Goal: Task Accomplishment & Management: Use online tool/utility

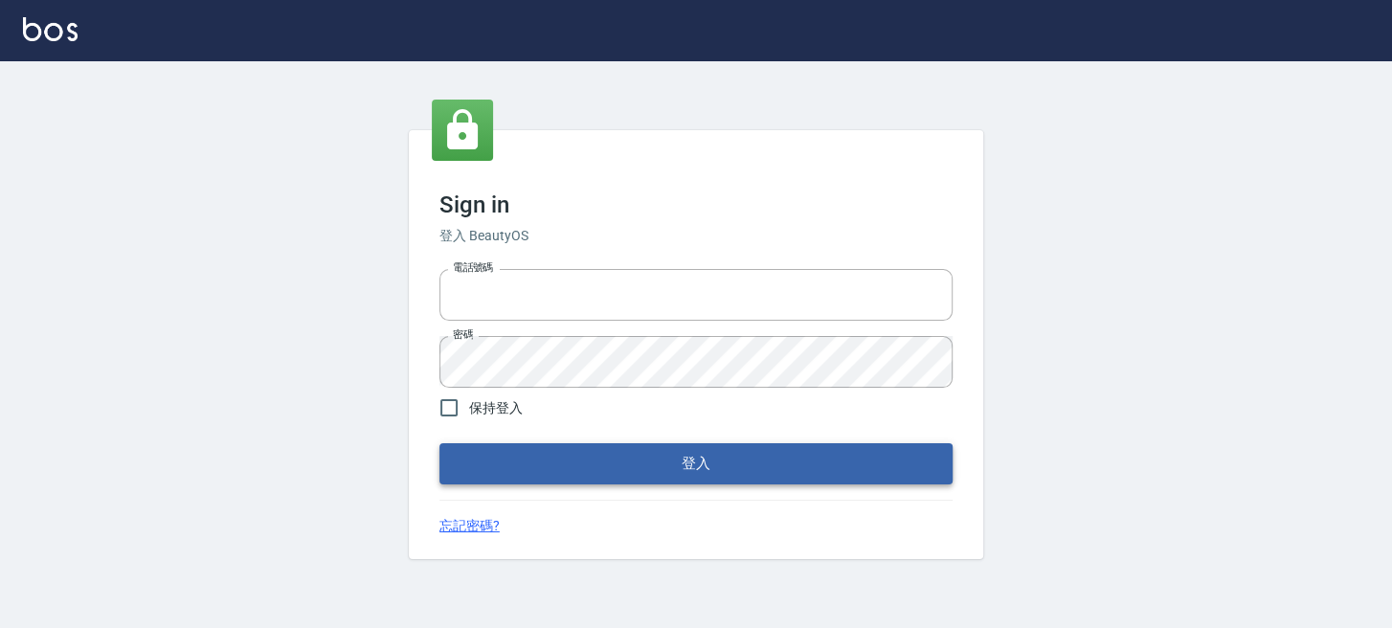
type input "0289832082"
click at [479, 465] on button "登入" at bounding box center [695, 463] width 513 height 40
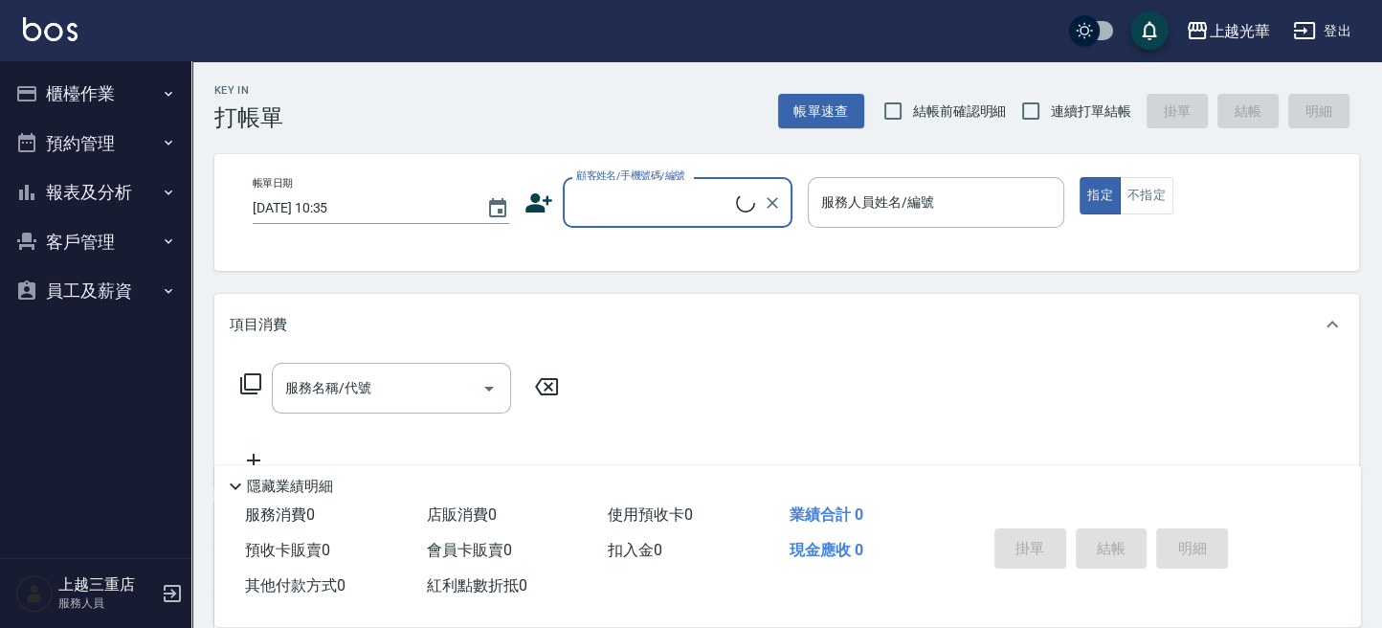
drag, startPoint x: 60, startPoint y: 111, endPoint x: 73, endPoint y: 108, distance: 12.8
click at [68, 99] on button "櫃檯作業" at bounding box center [96, 94] width 176 height 50
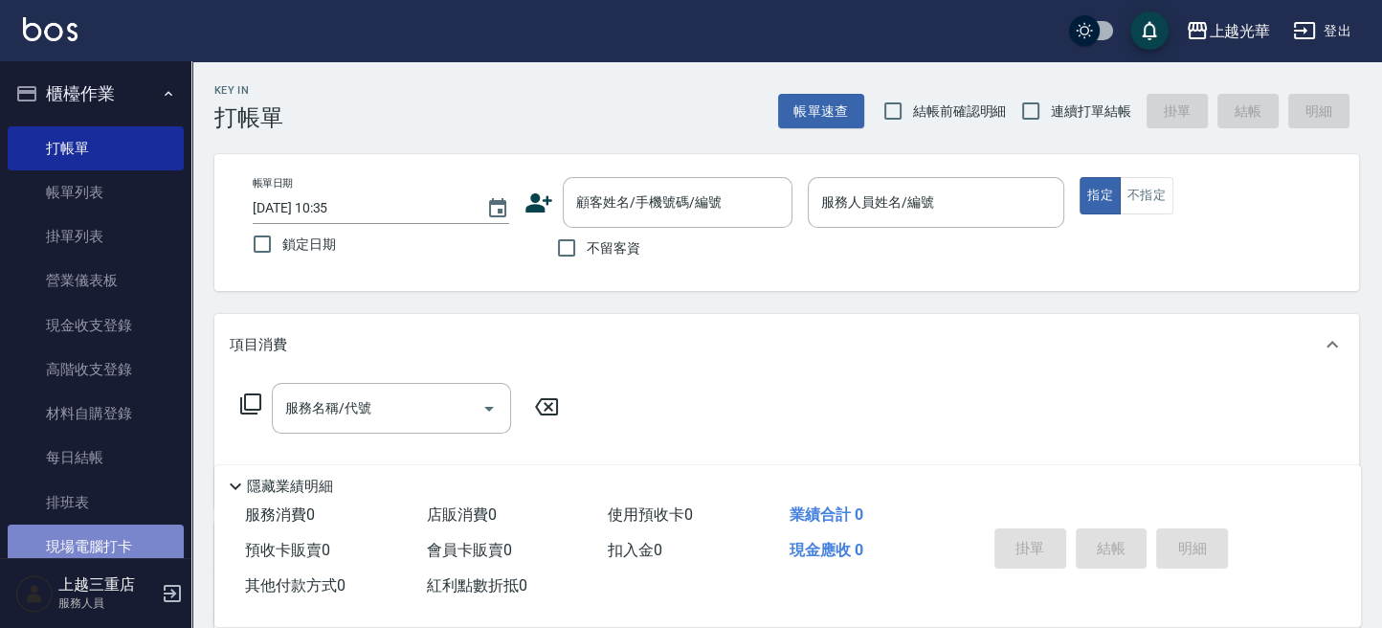
click at [110, 539] on link "現場電腦打卡" at bounding box center [96, 546] width 176 height 44
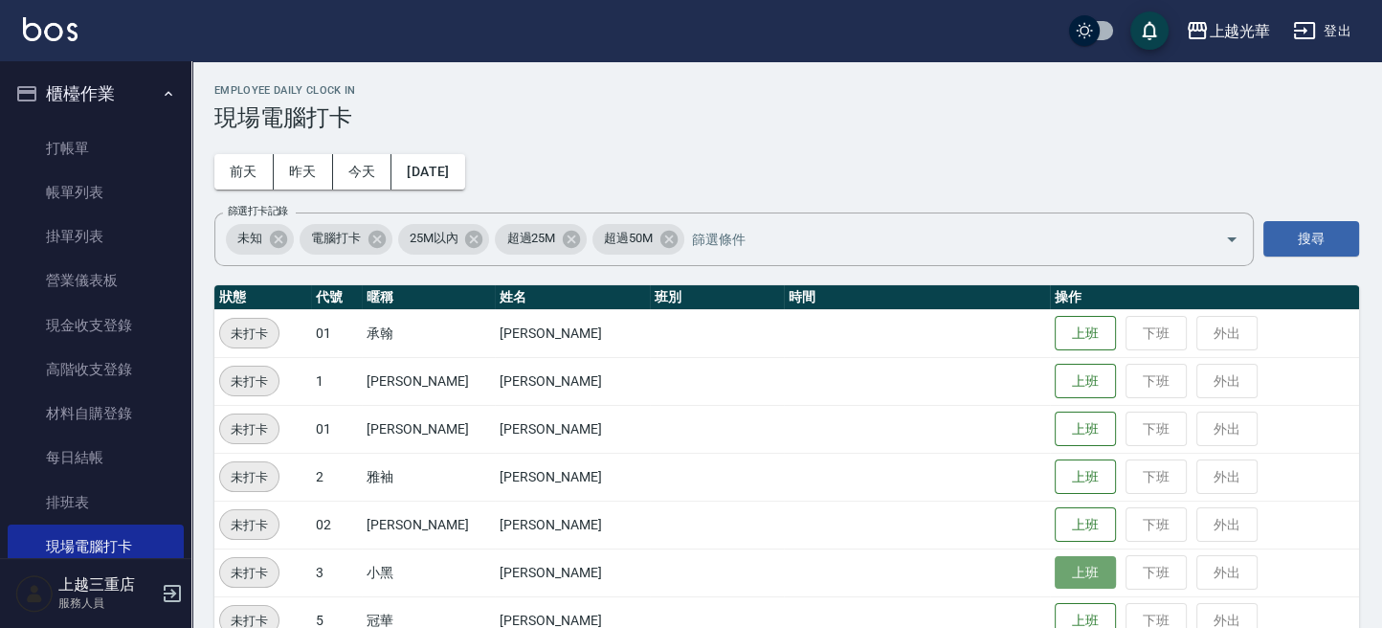
click at [1055, 584] on button "上班" at bounding box center [1085, 572] width 61 height 33
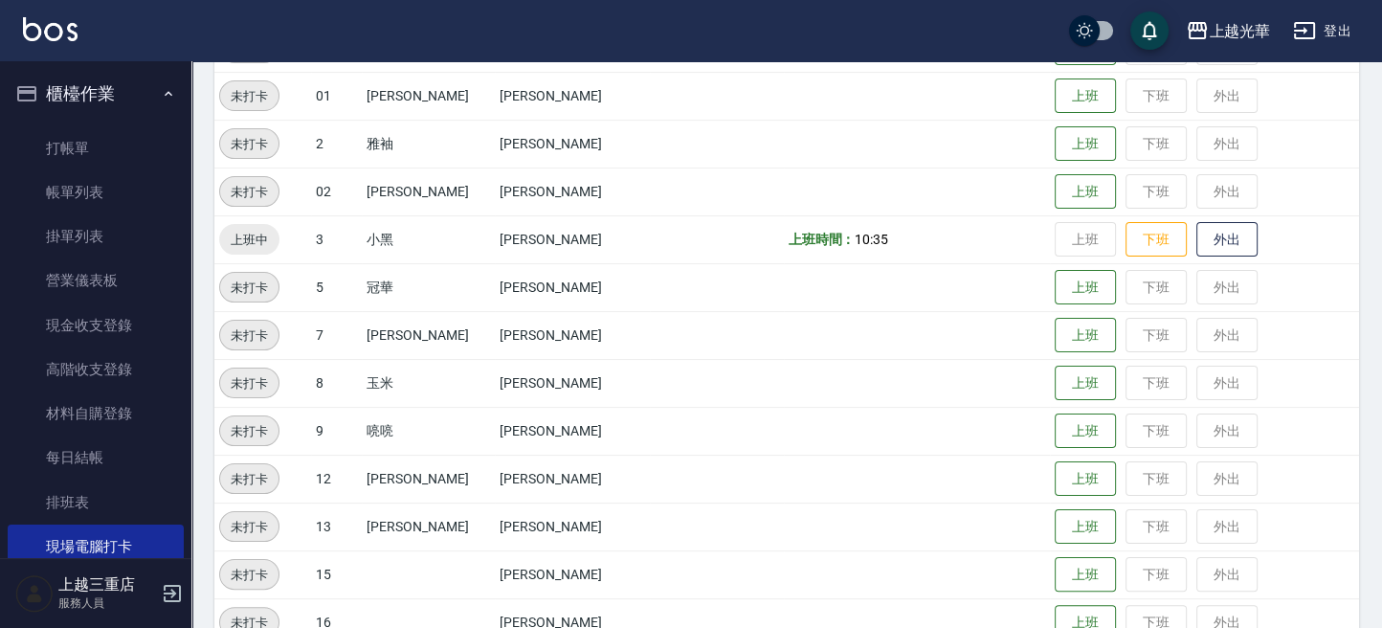
scroll to position [510, 0]
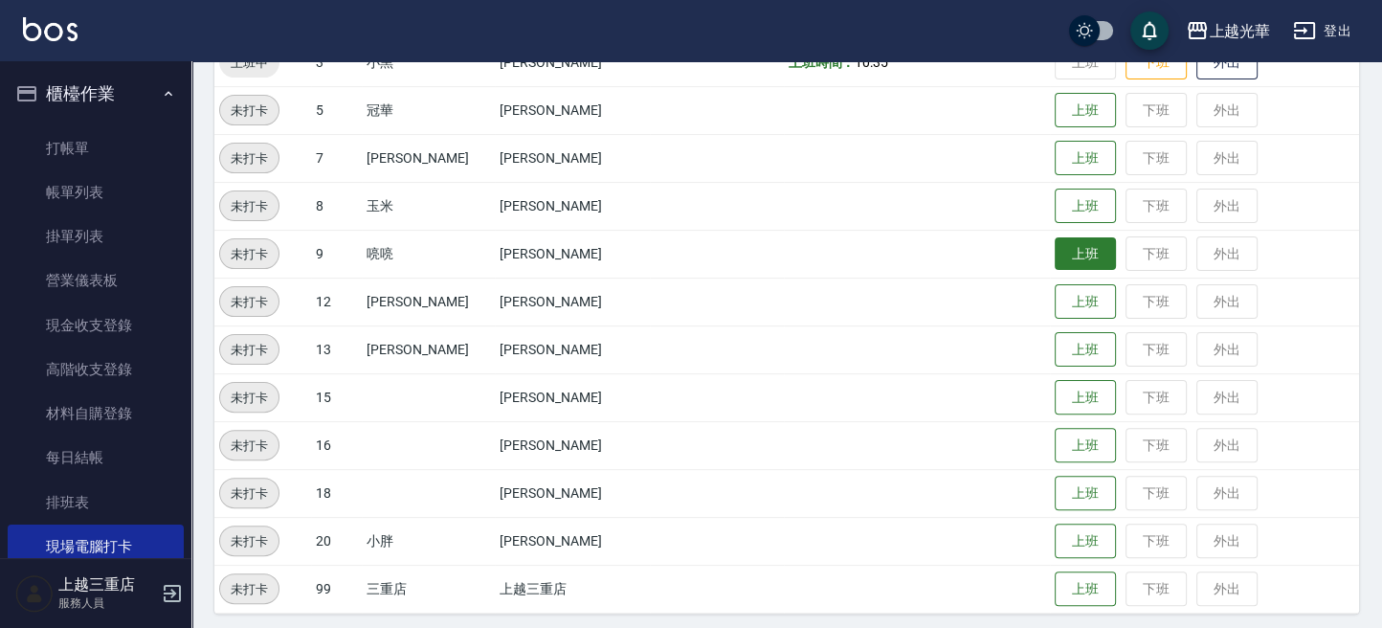
click at [1073, 261] on button "上班" at bounding box center [1085, 253] width 61 height 33
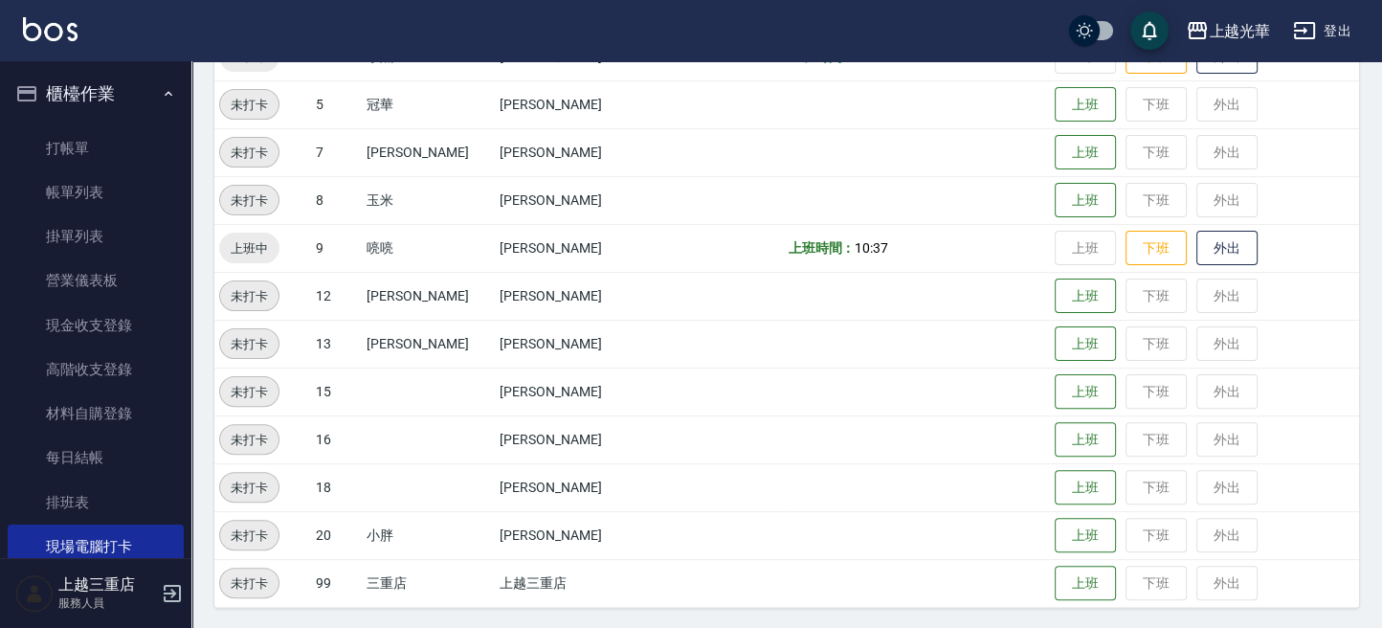
scroll to position [517, 0]
click at [1061, 535] on button "上班" at bounding box center [1085, 534] width 61 height 33
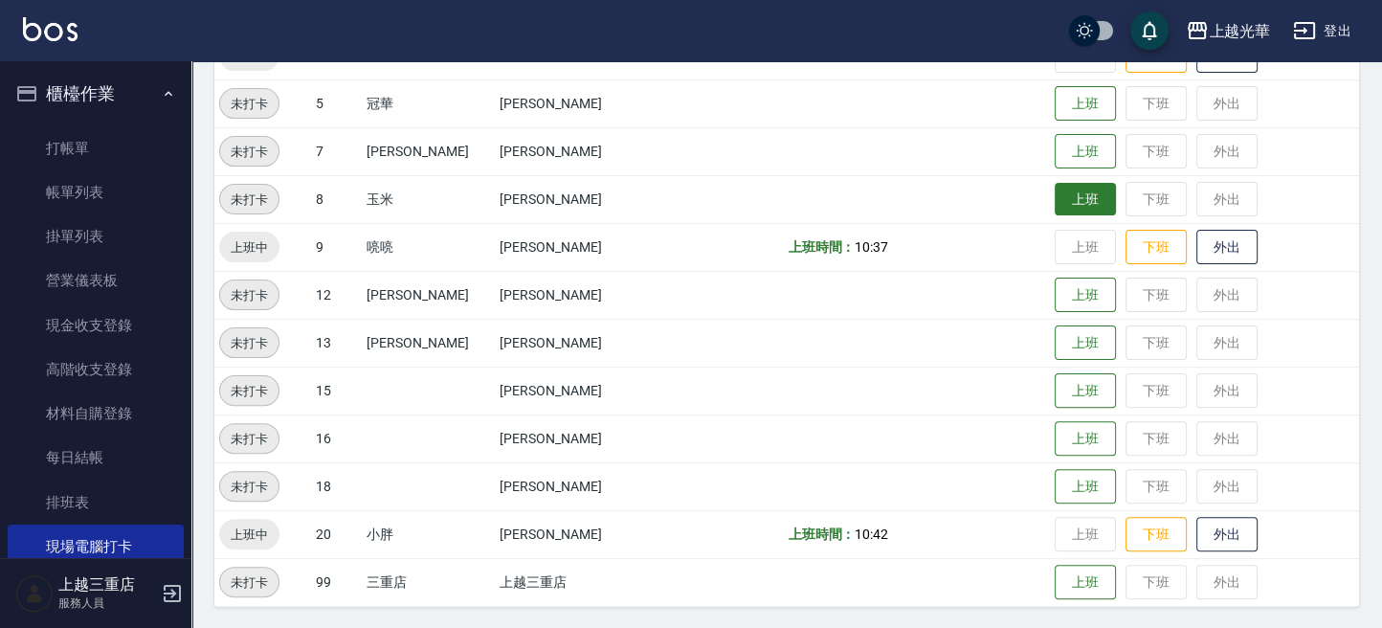
click at [1055, 200] on button "上班" at bounding box center [1085, 199] width 61 height 33
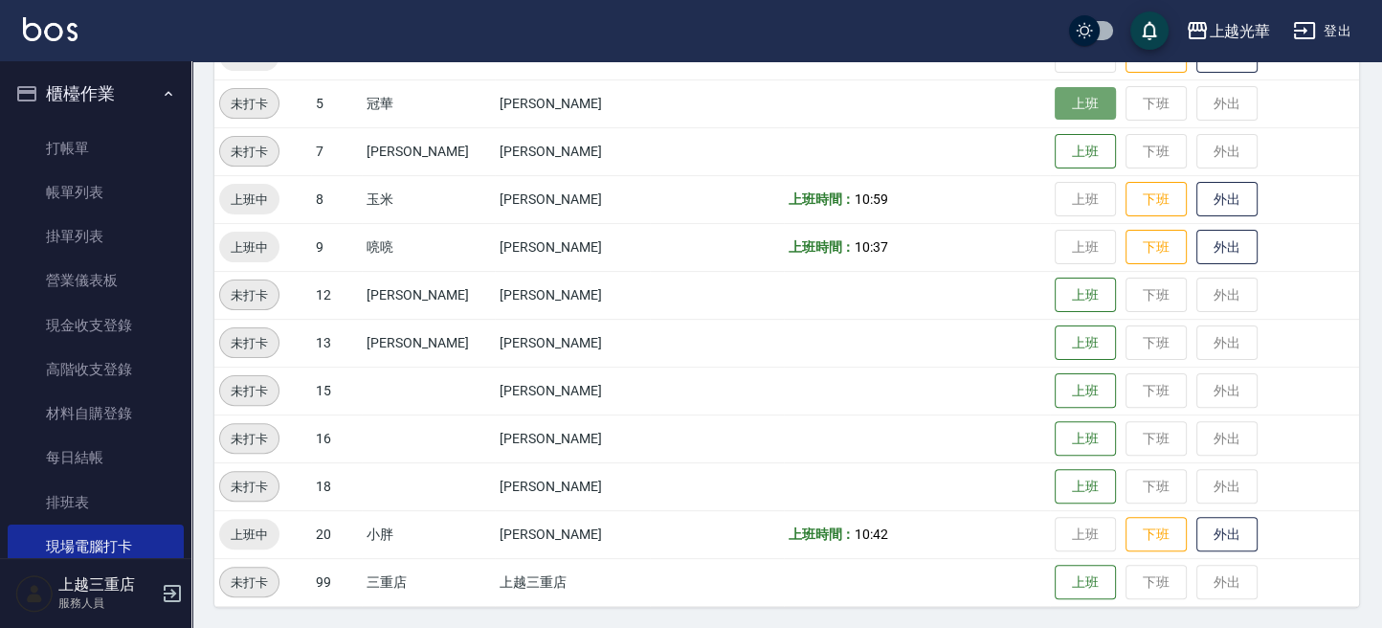
click at [1055, 100] on button "上班" at bounding box center [1085, 103] width 61 height 33
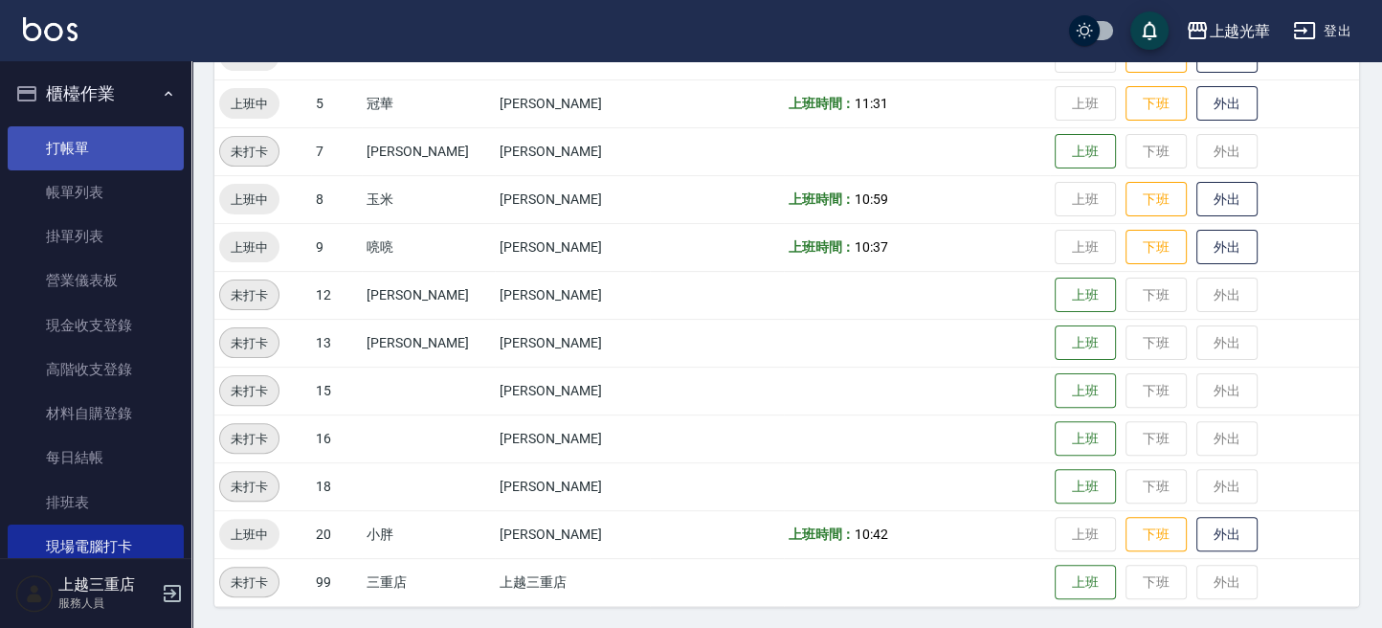
click at [125, 131] on link "打帳單" at bounding box center [96, 148] width 176 height 44
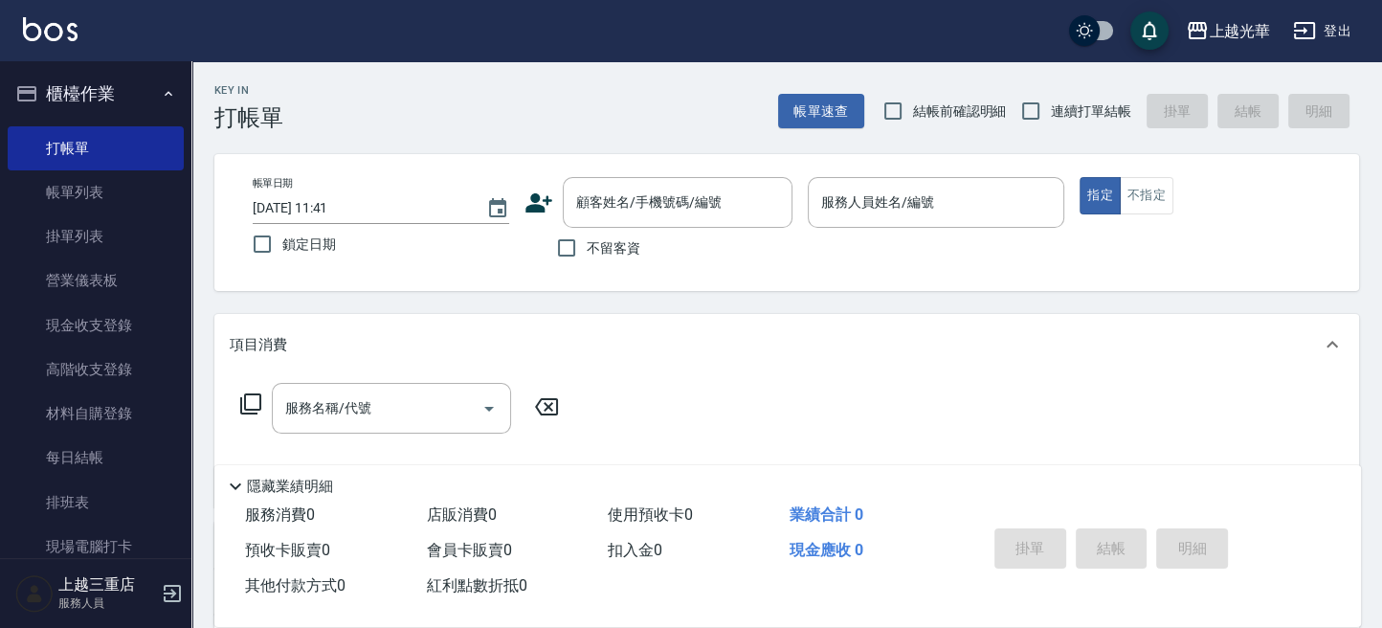
click at [600, 256] on span "不留客資" at bounding box center [614, 248] width 54 height 20
click at [587, 256] on input "不留客資" at bounding box center [566, 248] width 40 height 40
checkbox input "true"
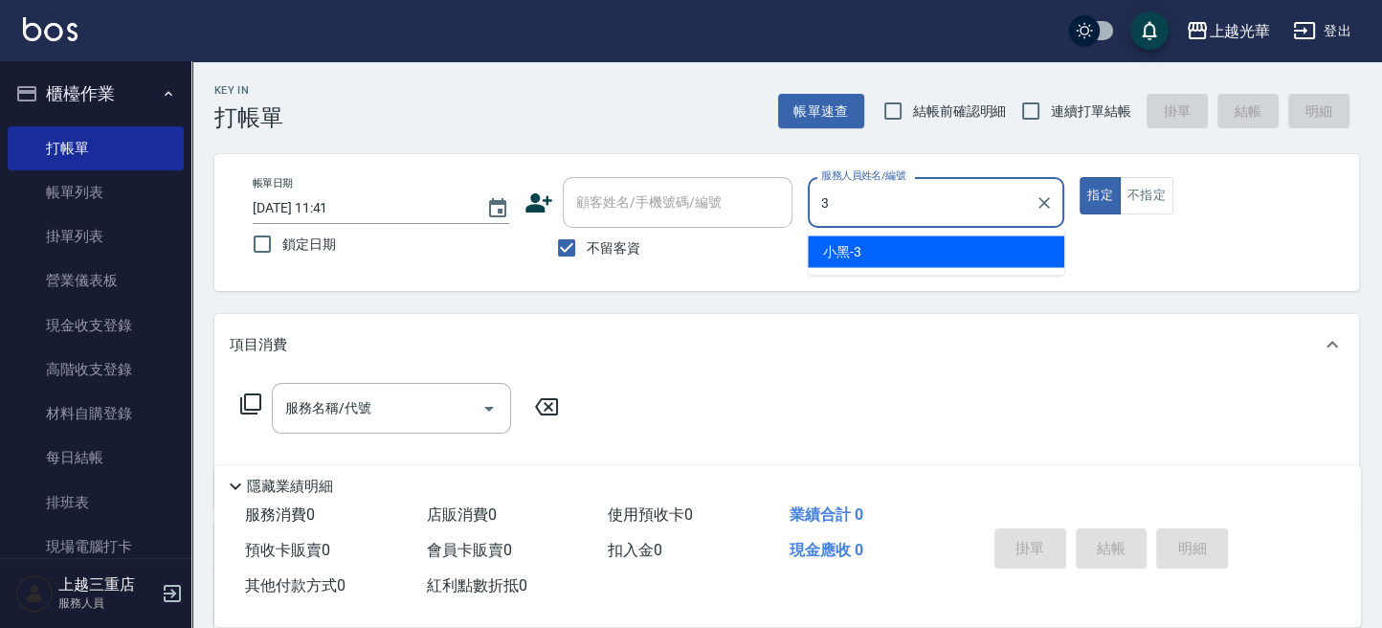
type input "小黑-3"
type button "true"
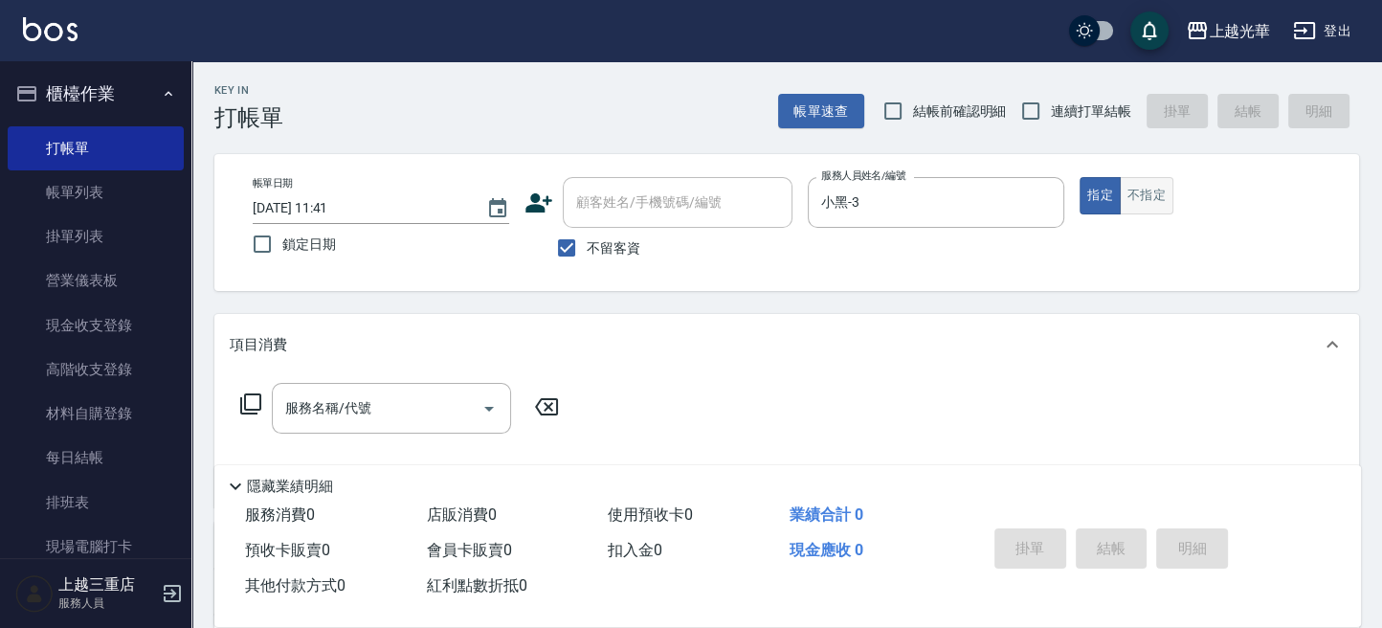
click at [1157, 192] on button "不指定" at bounding box center [1147, 195] width 54 height 37
click at [361, 402] on div "服務名稱/代號 服務名稱/代號" at bounding box center [391, 408] width 239 height 51
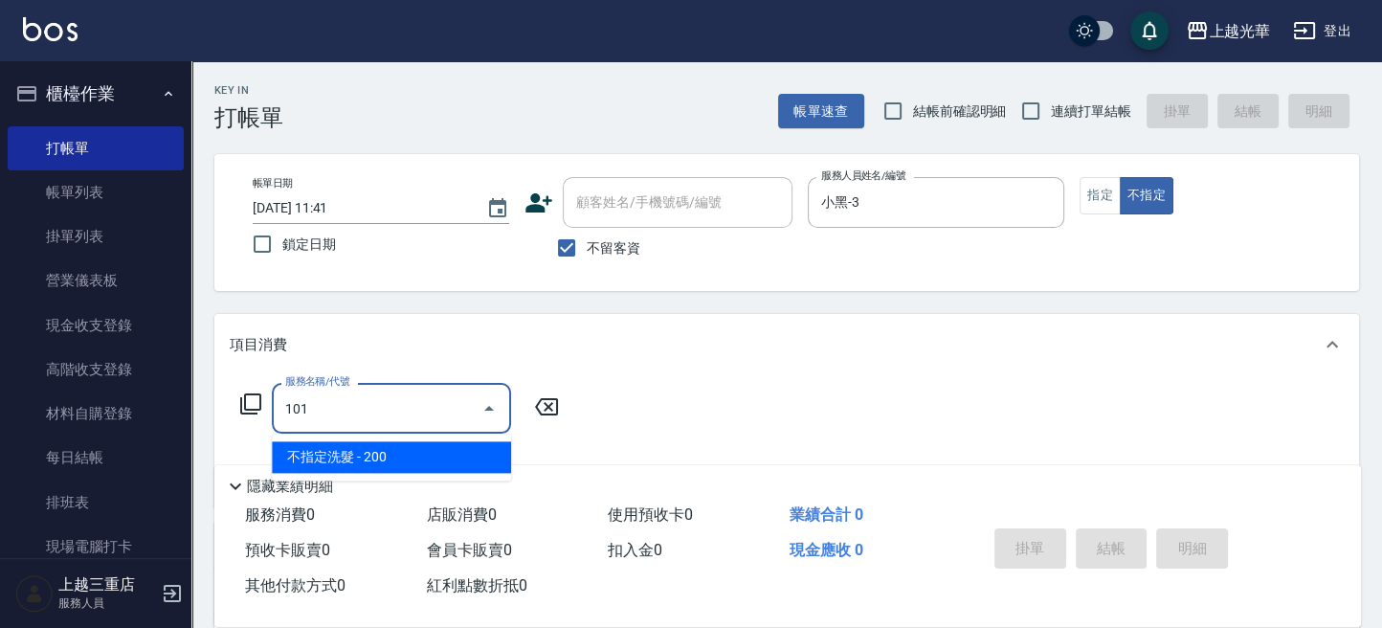
type input "不指定洗髮(101)"
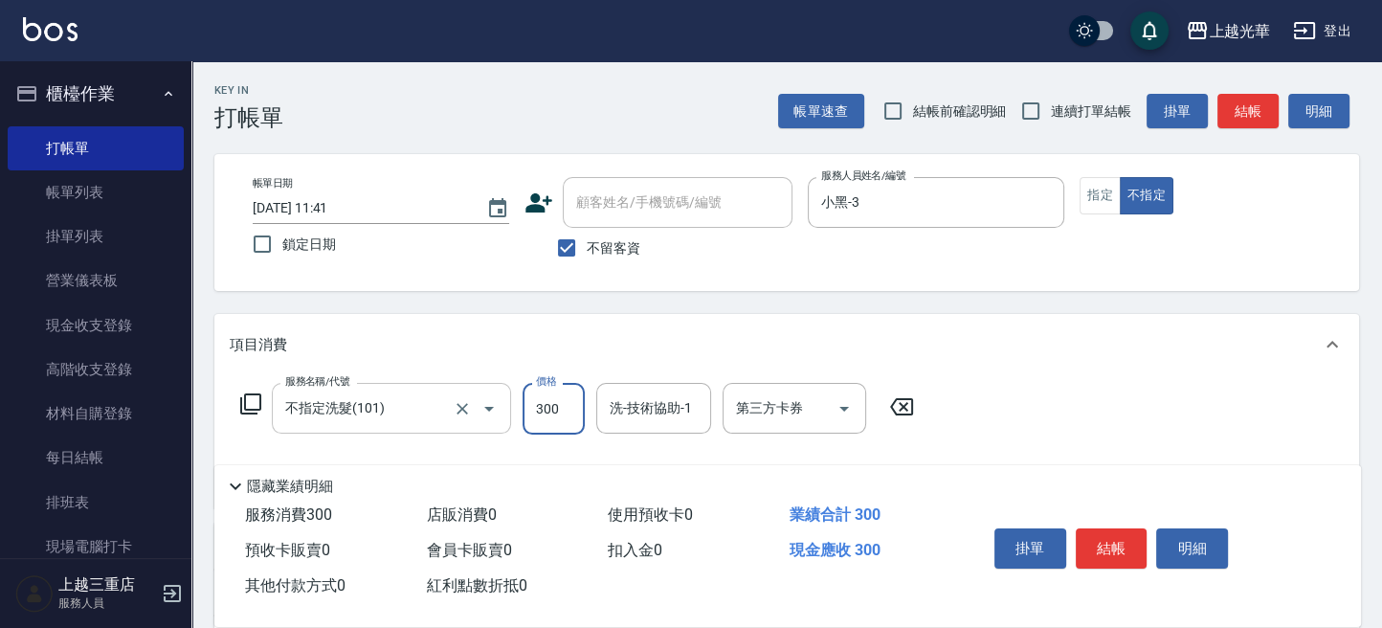
type input "300"
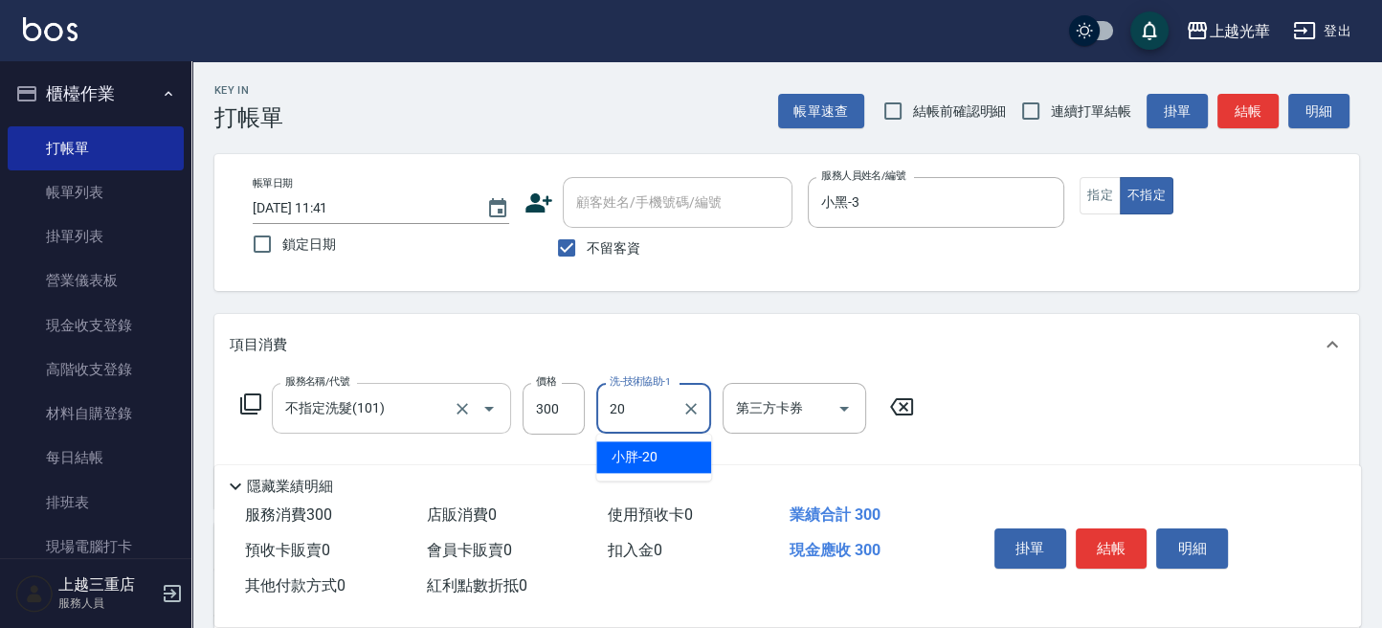
type input "小胖-20"
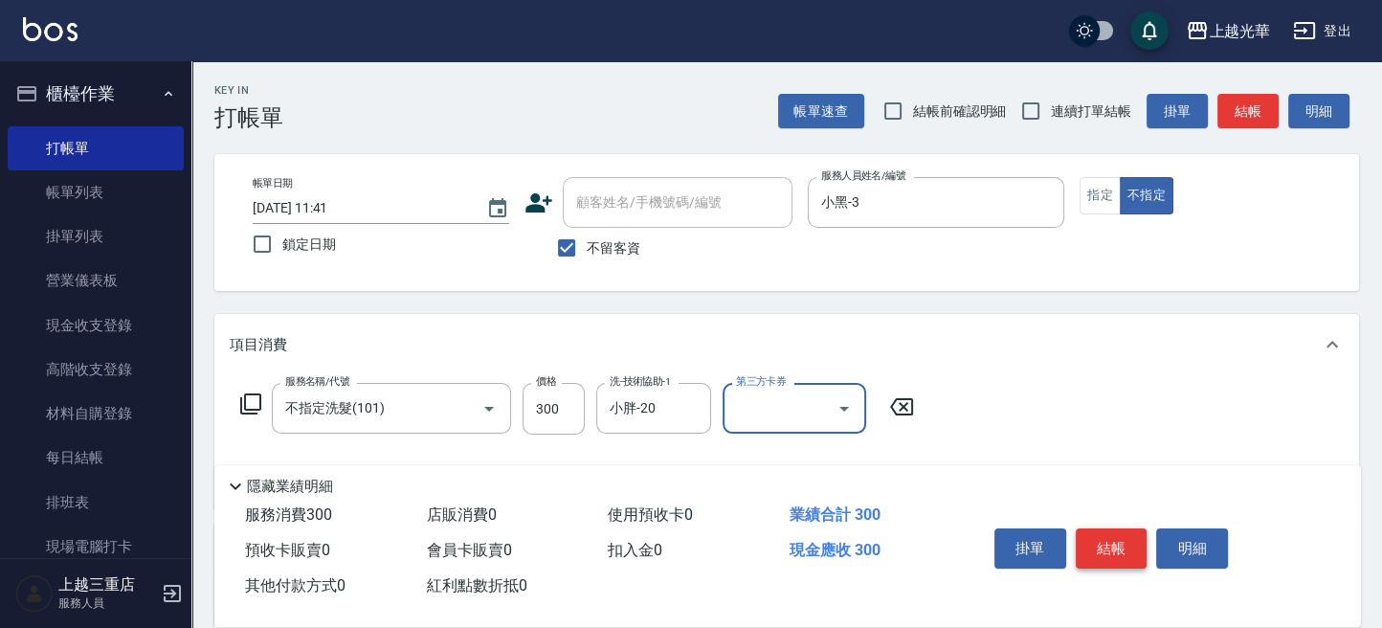
click at [1124, 544] on button "結帳" at bounding box center [1112, 548] width 72 height 40
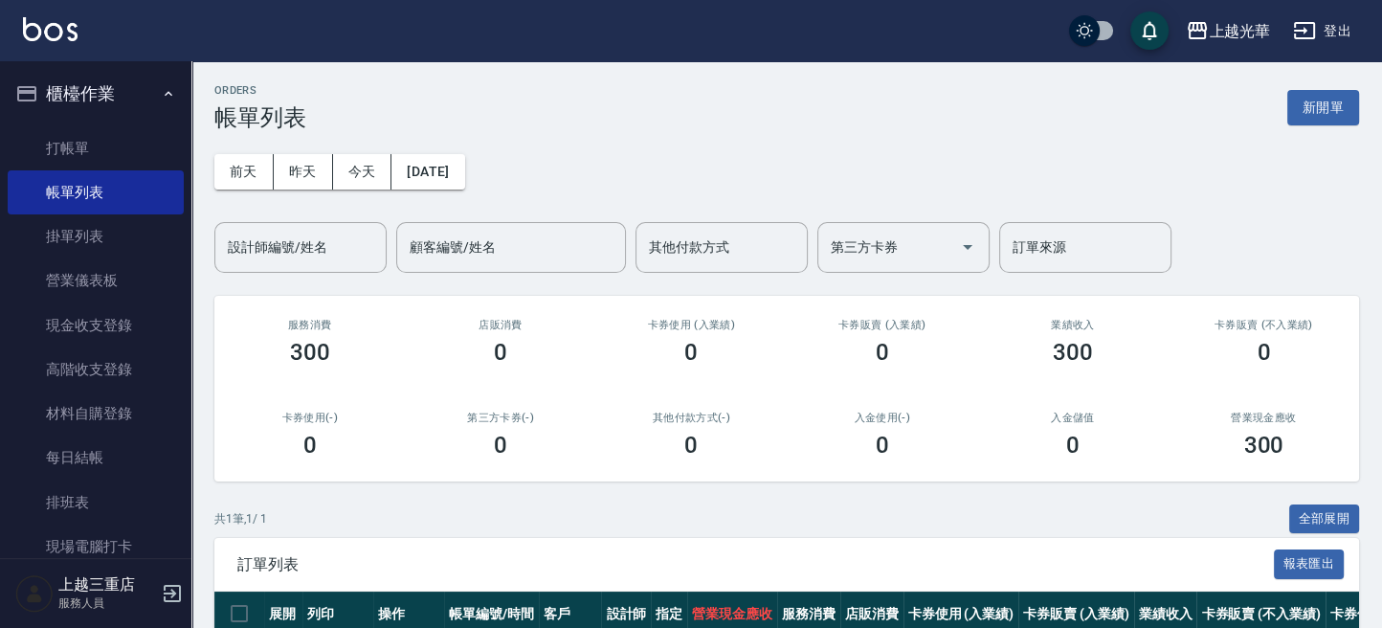
drag, startPoint x: 118, startPoint y: 40, endPoint x: 134, endPoint y: 81, distance: 44.3
click at [131, 69] on div "上越光華 登出 櫃檯作業 打帳單 帳單列表 掛單列表 營業儀表板 現金收支登錄 高階收支登錄 材料自購登錄 每日結帳 排班表 現場電腦打卡 預約管理 預約管理…" at bounding box center [691, 378] width 1382 height 757
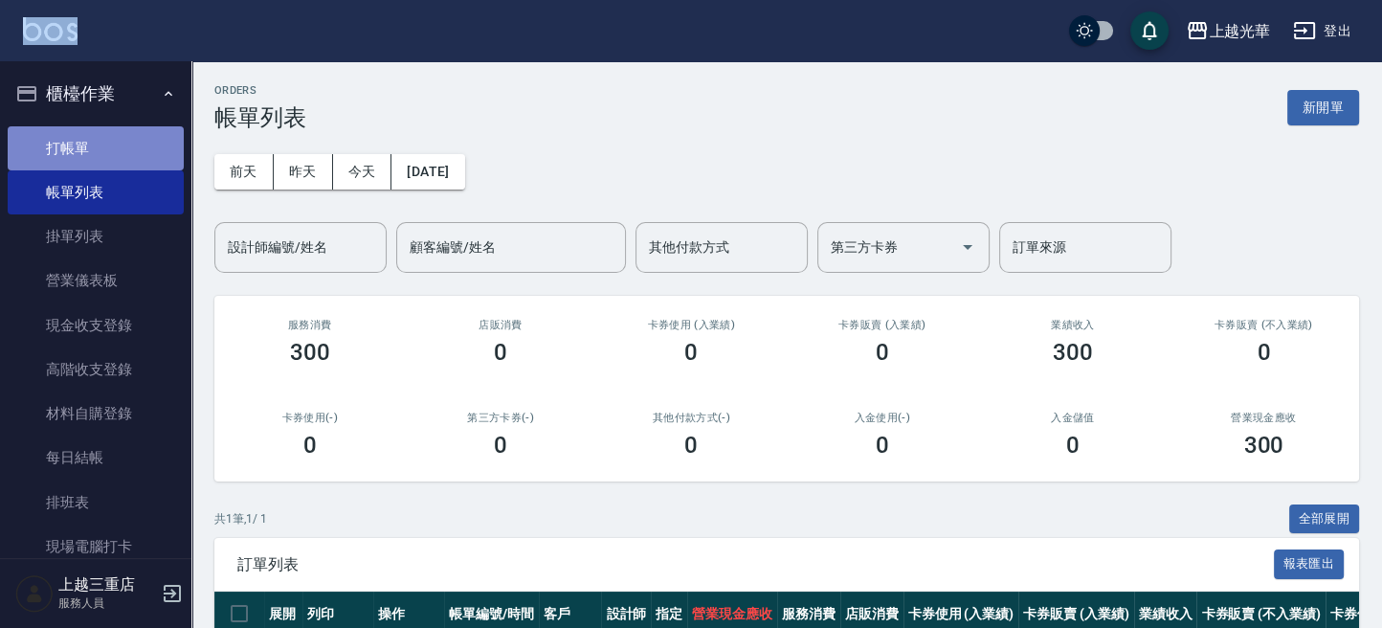
click at [119, 147] on link "打帳單" at bounding box center [96, 148] width 176 height 44
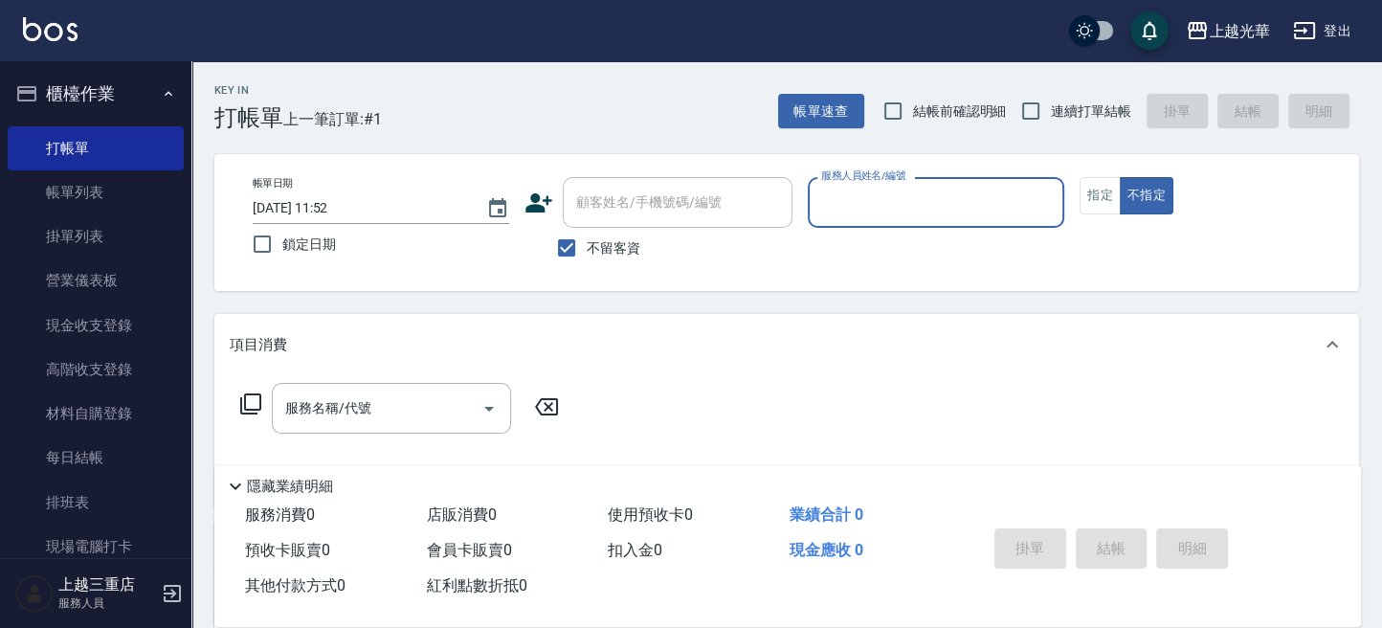
click at [963, 201] on input "服務人員姓名/編號" at bounding box center [935, 202] width 239 height 33
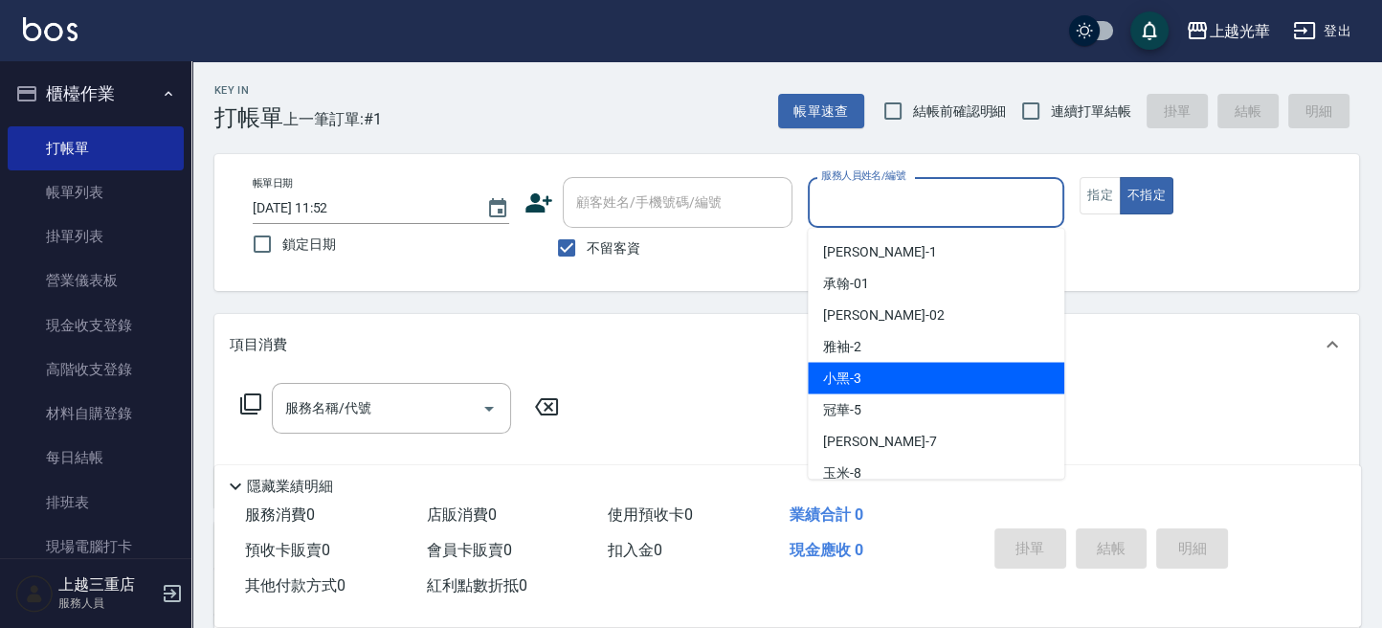
click at [922, 368] on div "小黑 -3" at bounding box center [936, 378] width 256 height 32
type input "小黑-3"
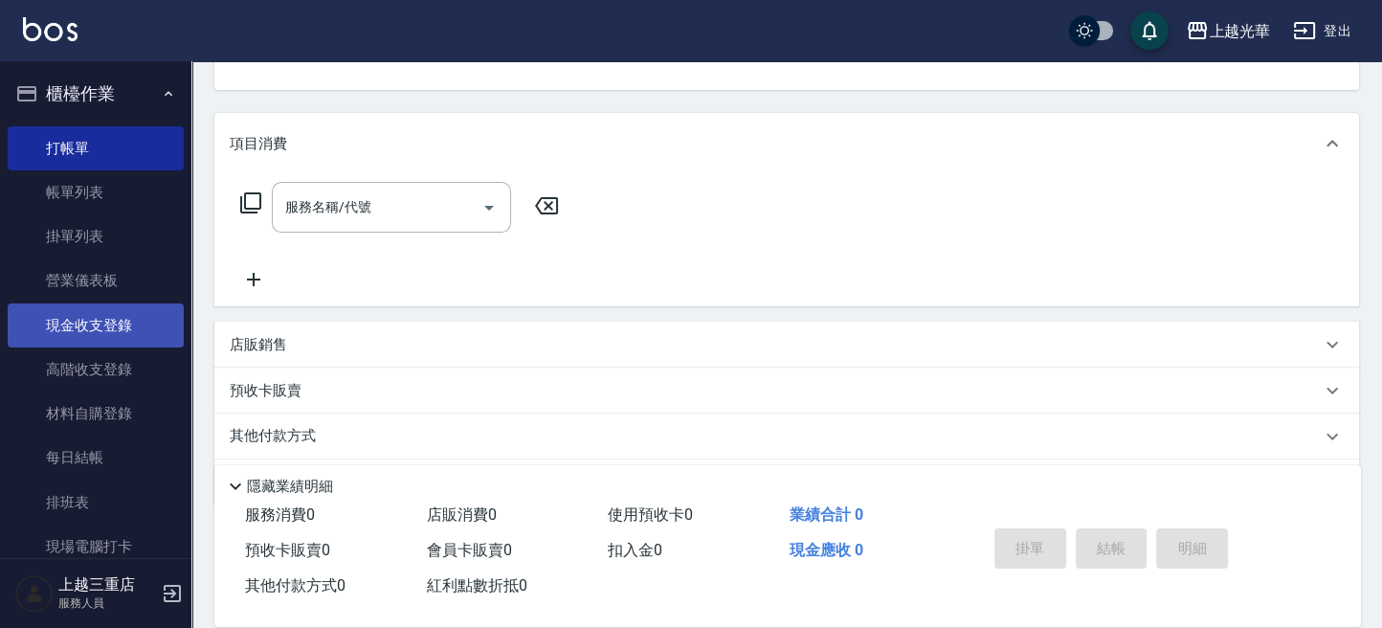
scroll to position [259, 0]
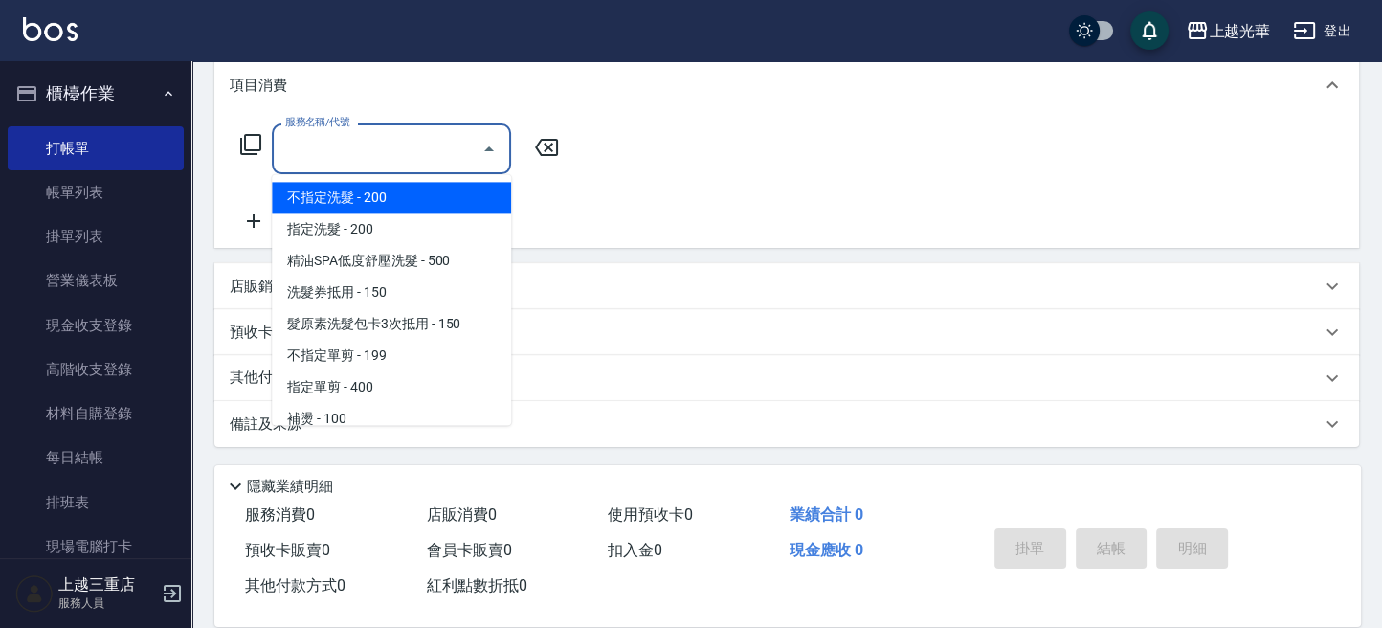
click at [393, 154] on input "服務名稱/代號" at bounding box center [376, 148] width 193 height 33
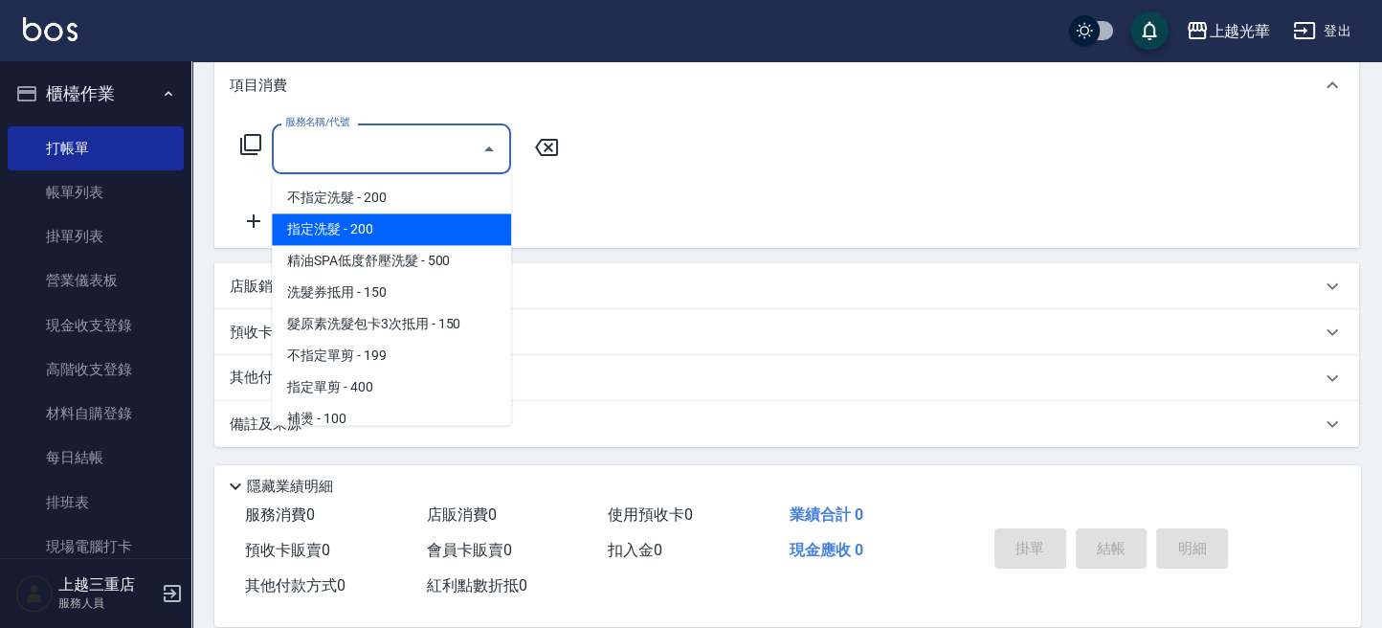
click at [397, 237] on ul "不指定洗髮 - 200 指定洗髮 - 200 精油SPA低度舒壓洗髮 - 500 洗髮券抵用 - 150 髮原素洗髮包卡3次抵用 - 150 不指定單剪 - …" at bounding box center [391, 299] width 239 height 251
click at [419, 229] on span "指定洗髮 - 200" at bounding box center [391, 229] width 239 height 32
type input "指定洗髮(102)"
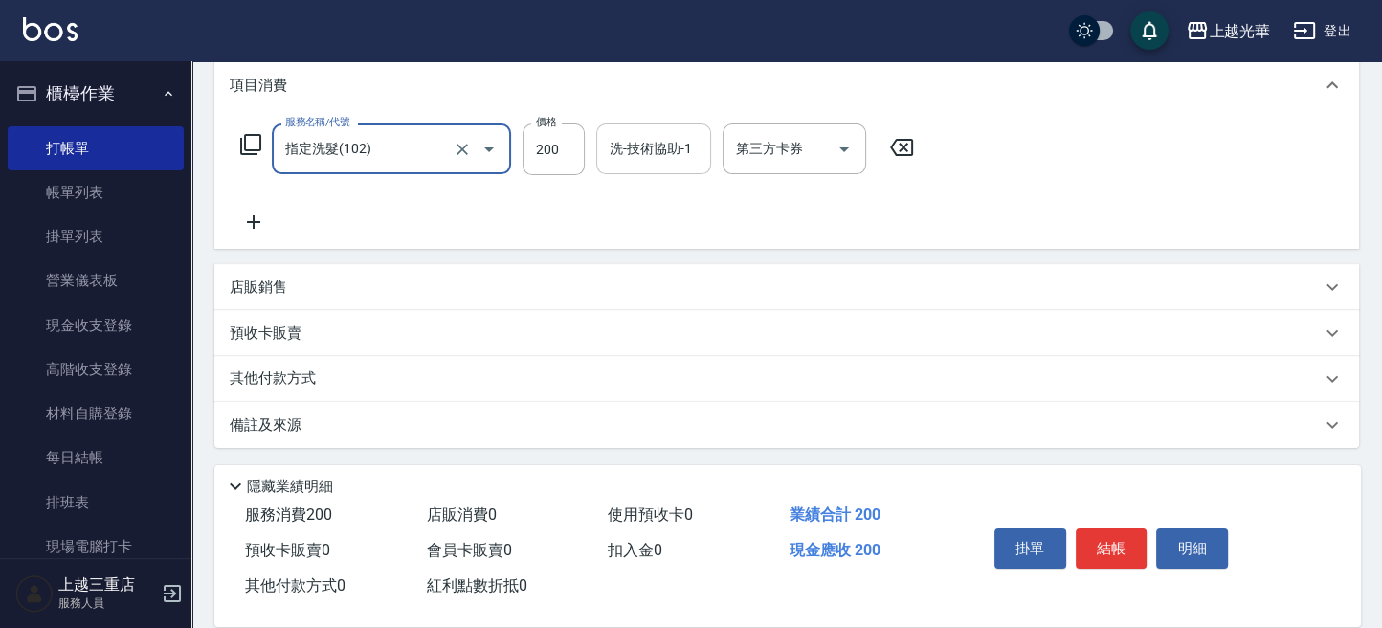
click at [636, 164] on input "洗-技術協助-1" at bounding box center [654, 148] width 98 height 33
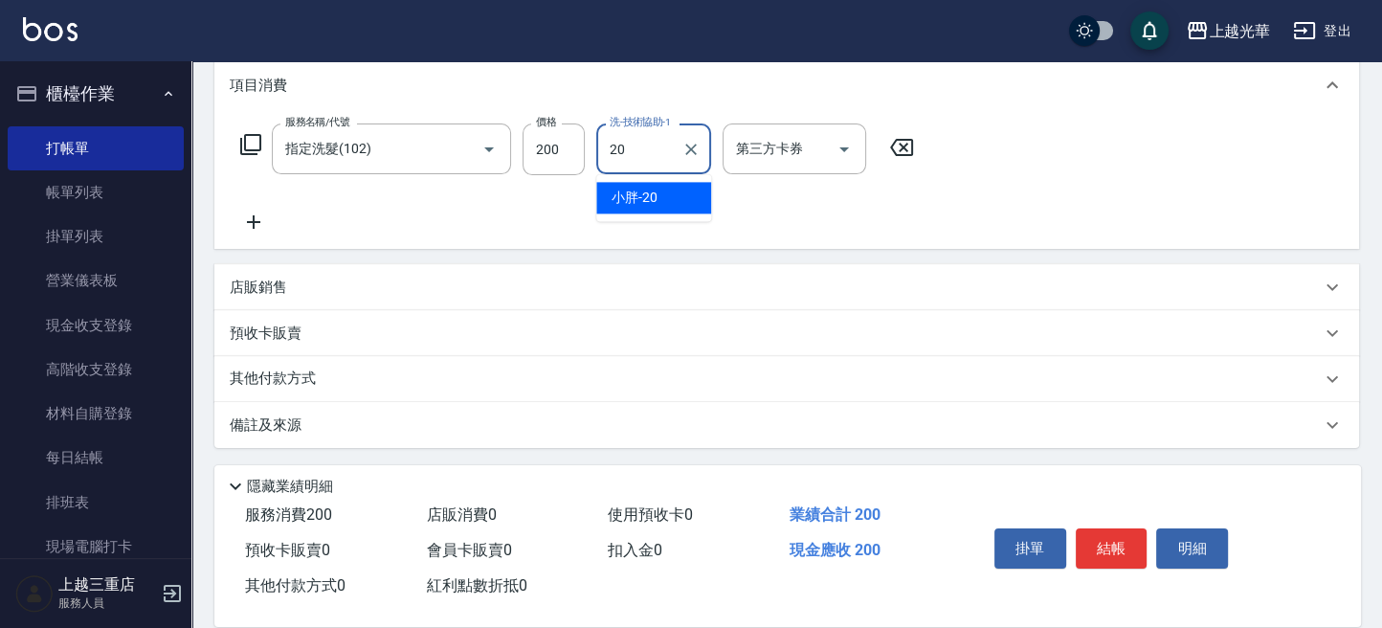
type input "小胖-20"
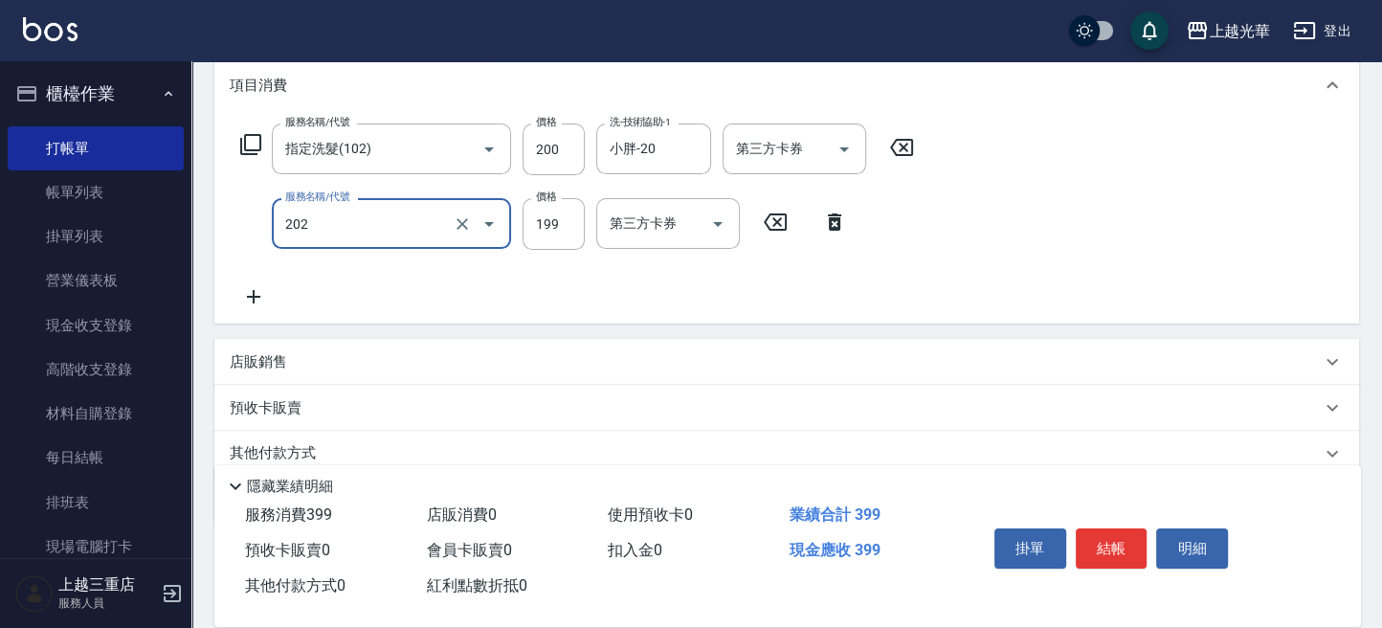
type input "不指定單剪(202)"
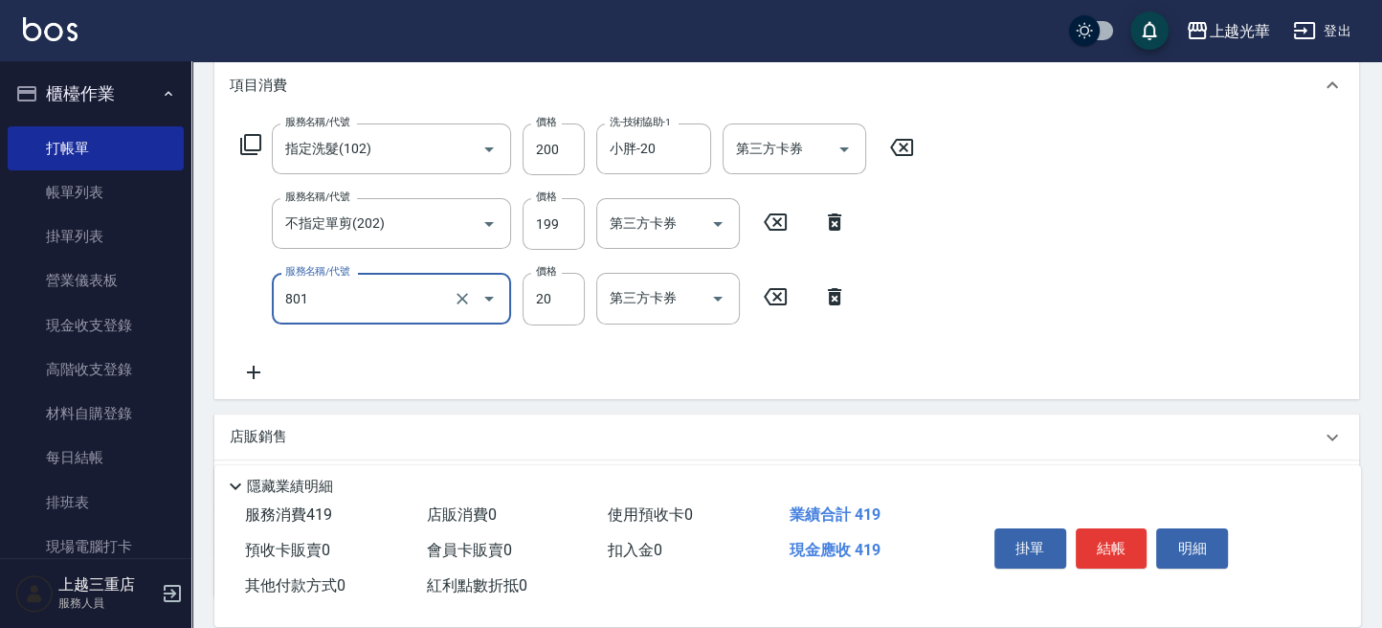
type input "潤絲(801)"
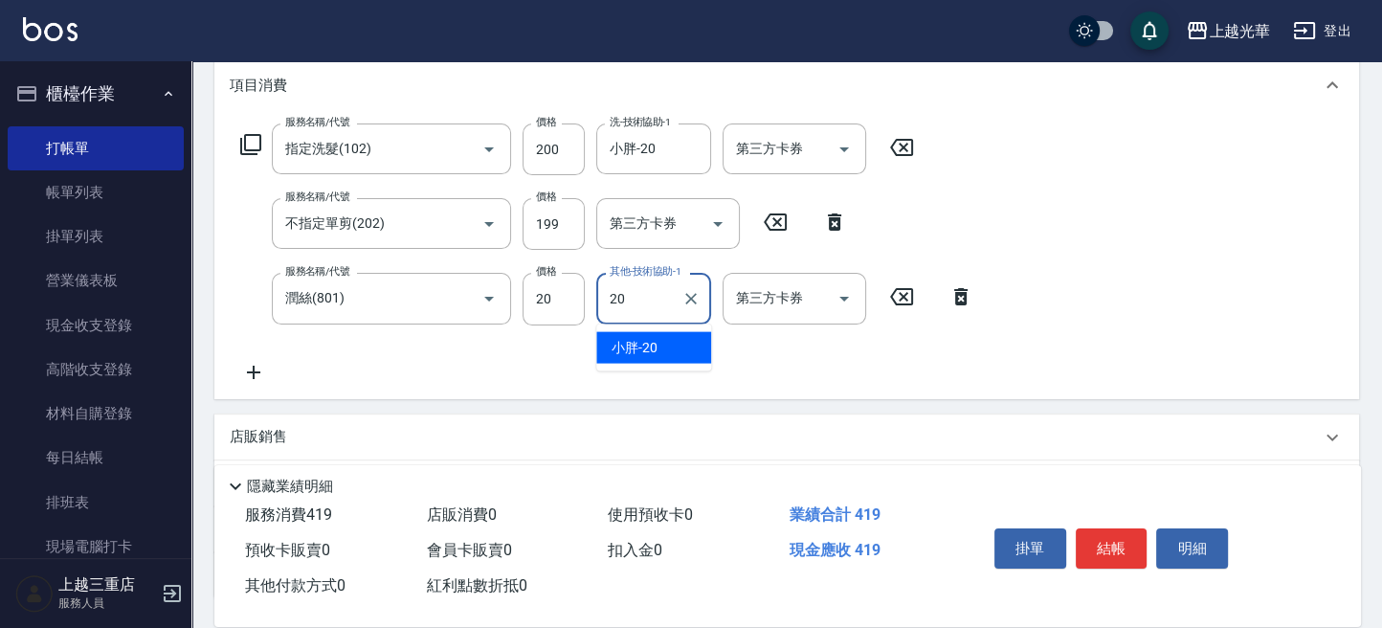
type input "小胖-20"
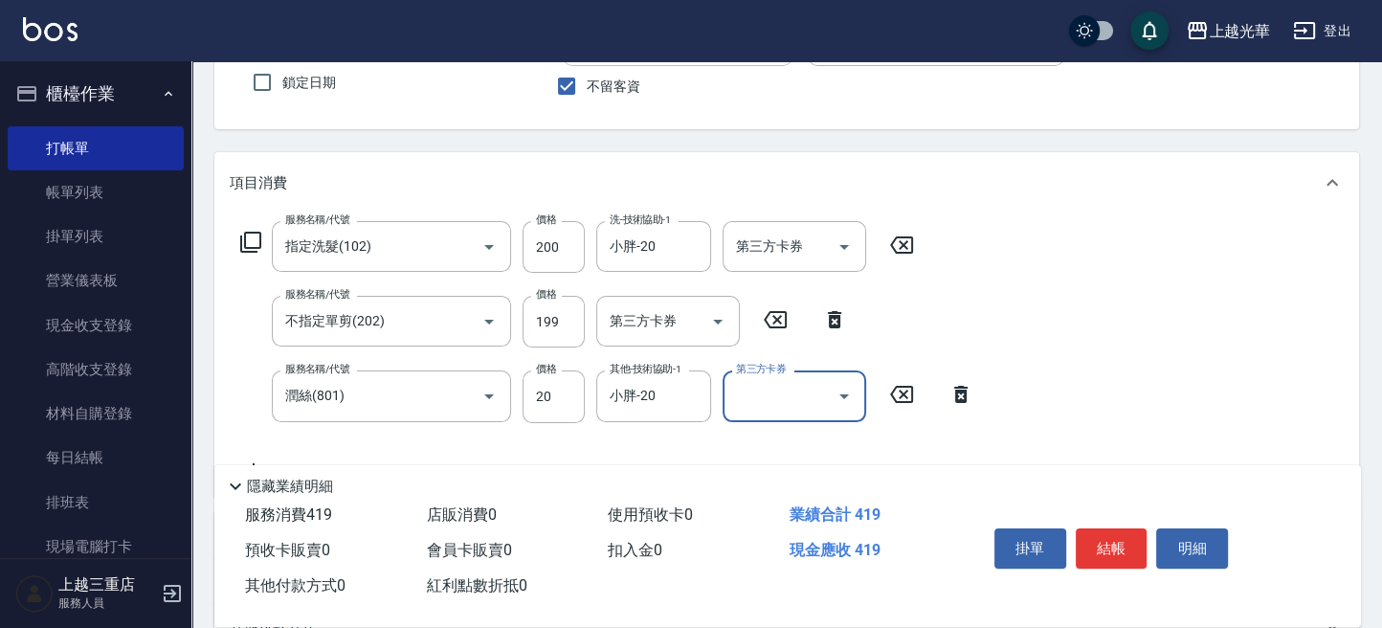
scroll to position [127, 0]
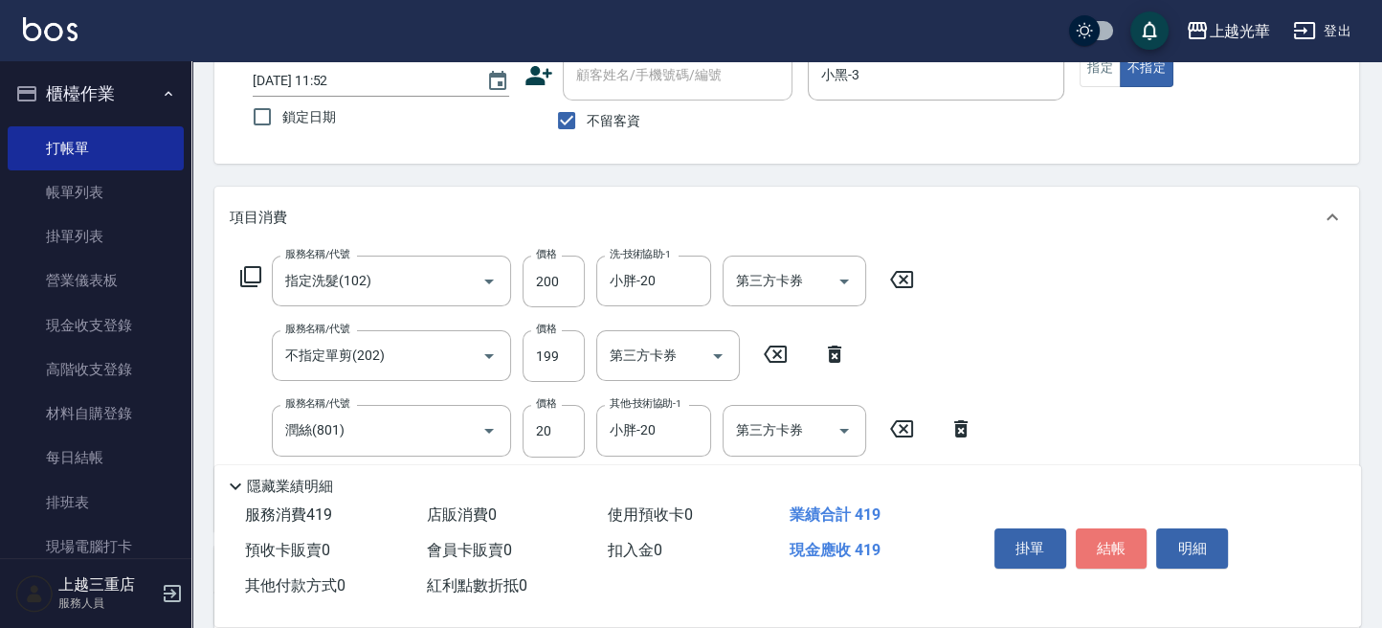
drag, startPoint x: 1126, startPoint y: 527, endPoint x: 1116, endPoint y: 529, distance: 10.7
click at [1124, 528] on button "結帳" at bounding box center [1112, 548] width 72 height 40
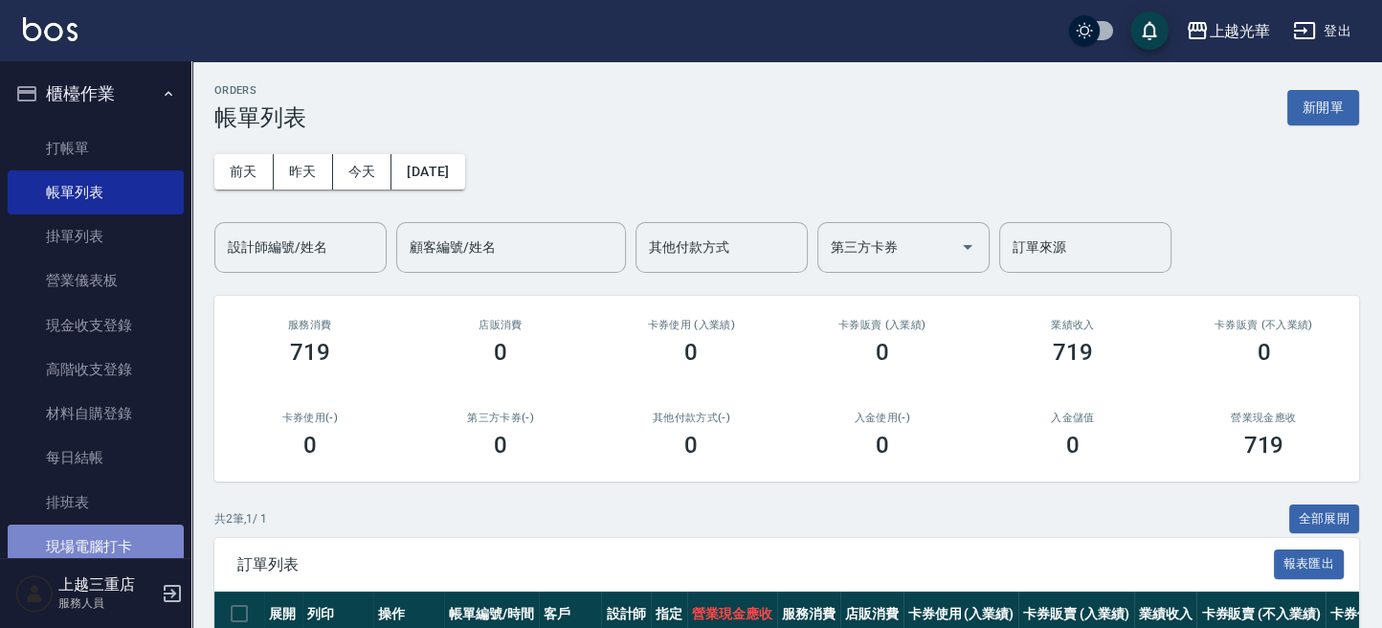
click at [109, 543] on link "現場電腦打卡" at bounding box center [96, 546] width 176 height 44
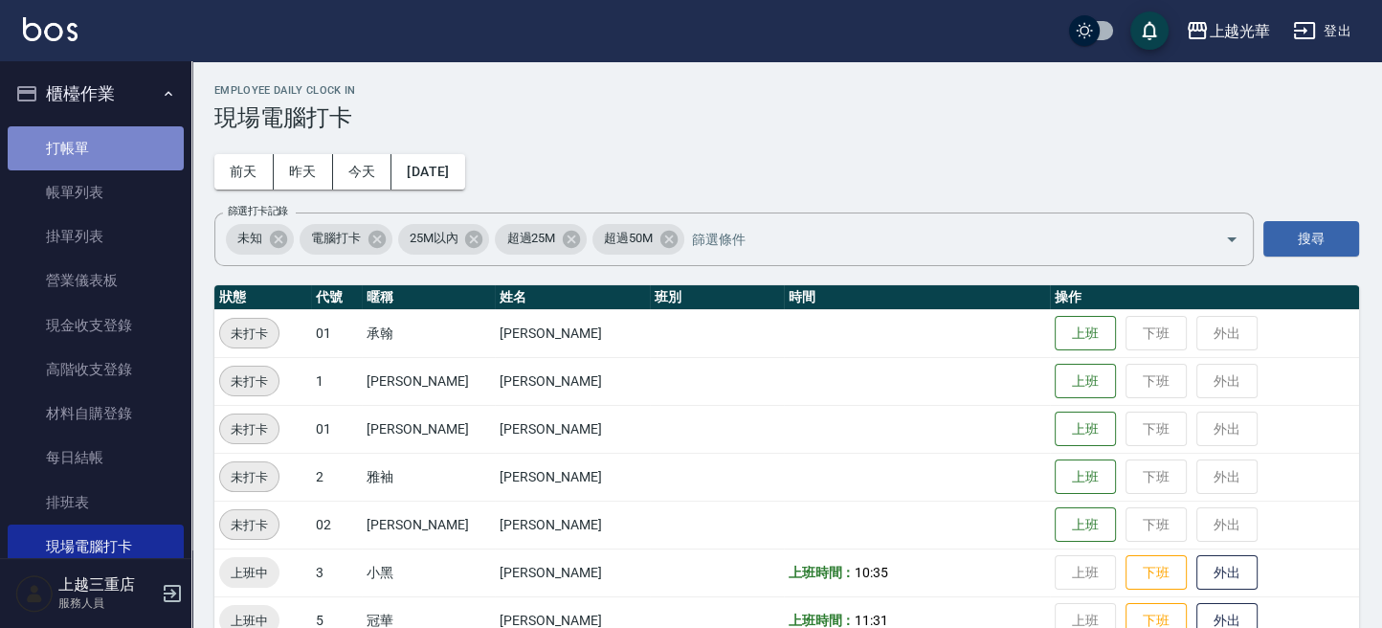
click at [139, 165] on link "打帳單" at bounding box center [96, 148] width 176 height 44
